Goal: Task Accomplishment & Management: Use online tool/utility

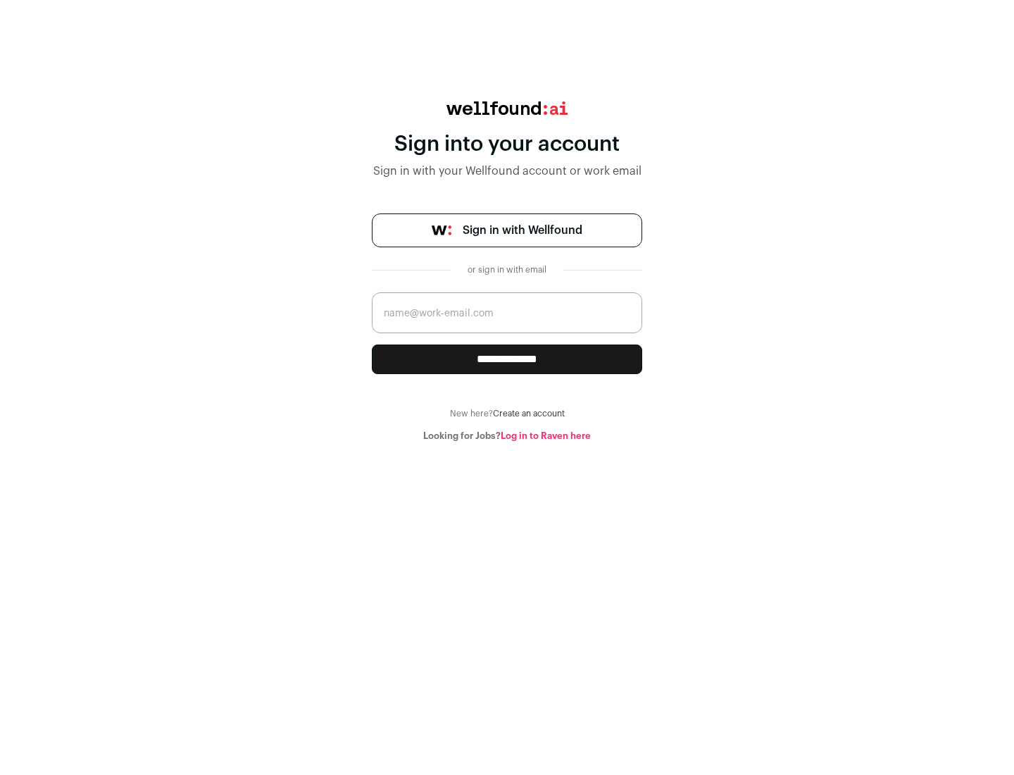
click at [522, 230] on span "Sign in with Wellfound" at bounding box center [523, 230] width 120 height 17
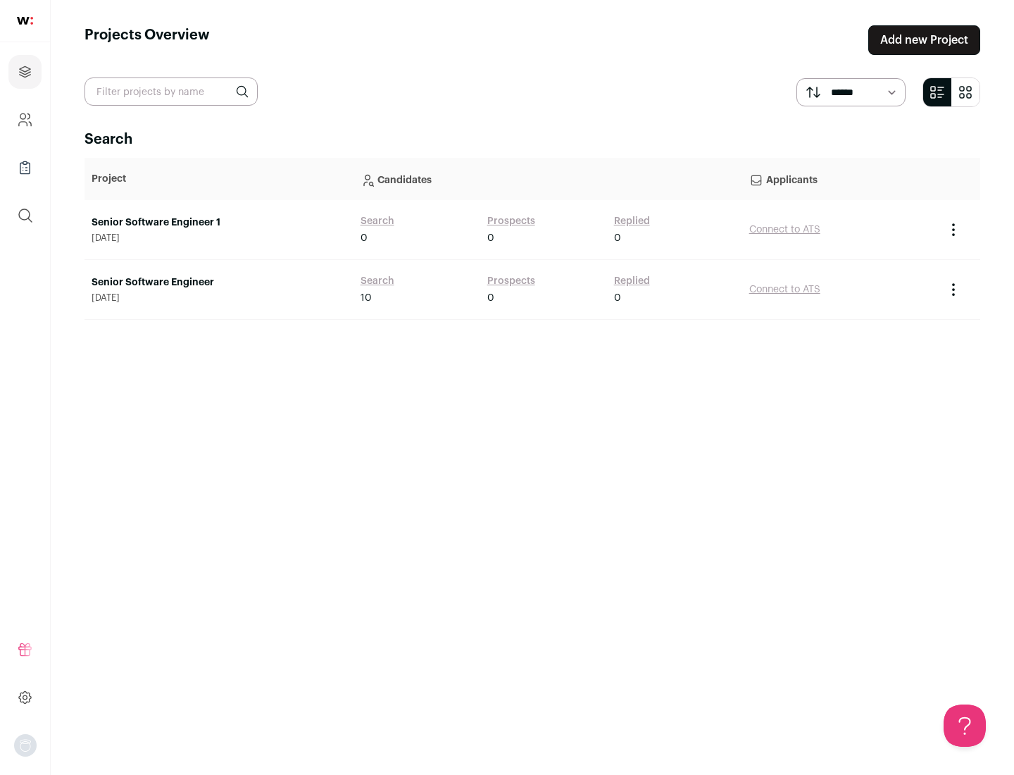
click at [218, 282] on link "Senior Software Engineer" at bounding box center [219, 282] width 255 height 14
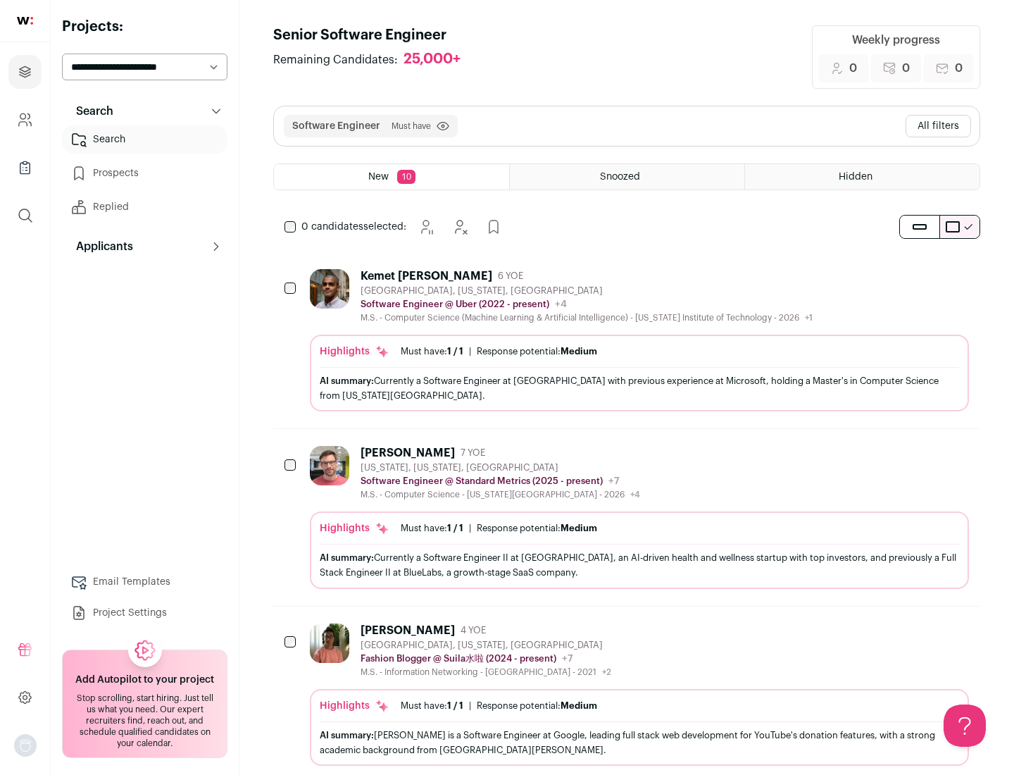
click at [627, 340] on div "Highlights Must have: 1 / 1 How many must haves have been fulfilled? | Response…" at bounding box center [639, 373] width 659 height 77
